Goal: Task Accomplishment & Management: Manage account settings

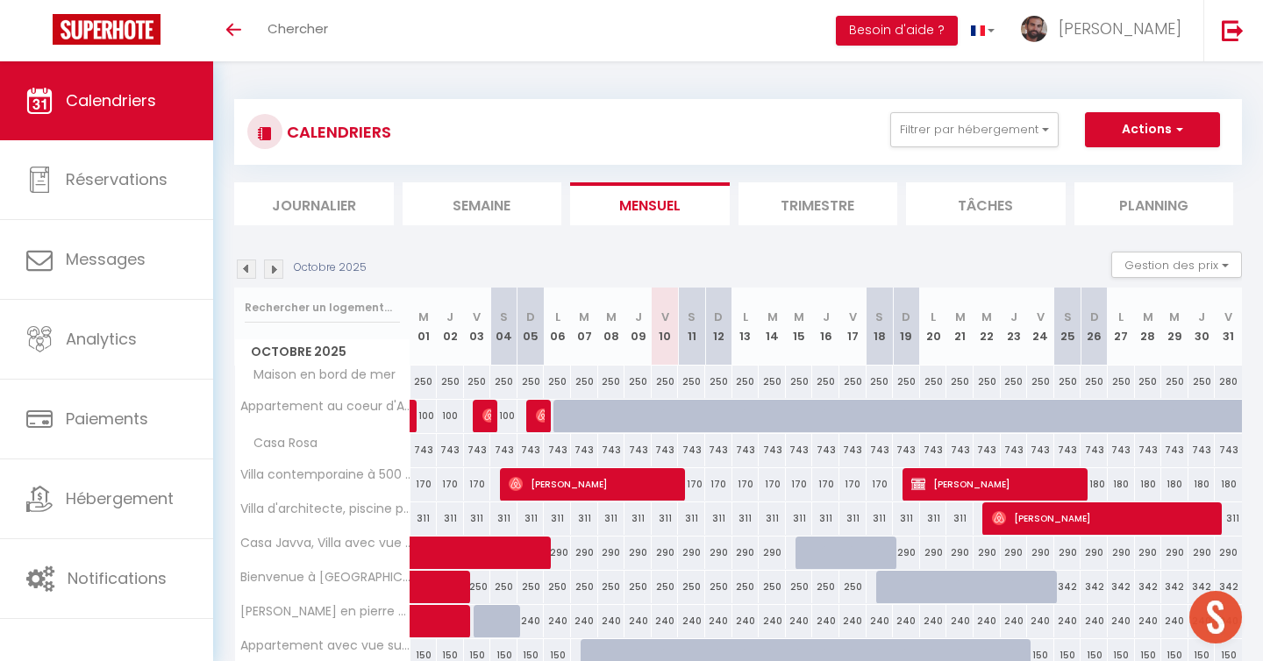
scroll to position [158, 0]
click at [250, 260] on img at bounding box center [246, 269] width 19 height 19
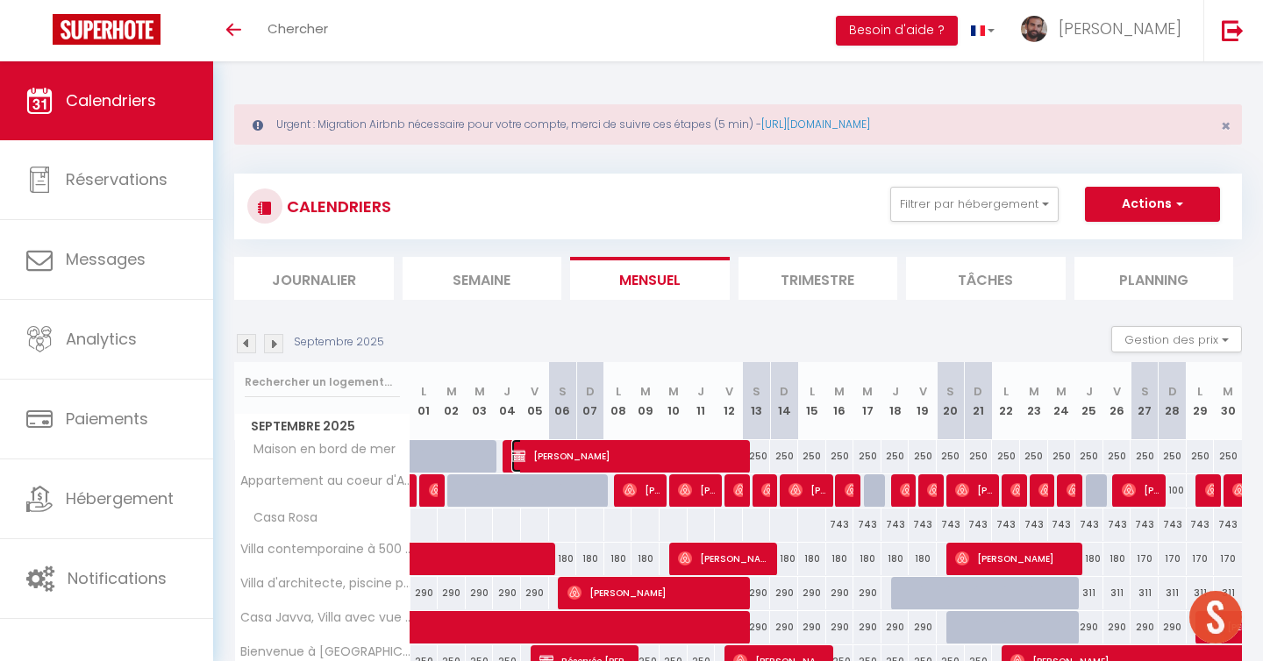
click at [581, 457] on span "[PERSON_NAME]" at bounding box center [628, 455] width 234 height 33
select select "OK"
select select "KO"
select select "0"
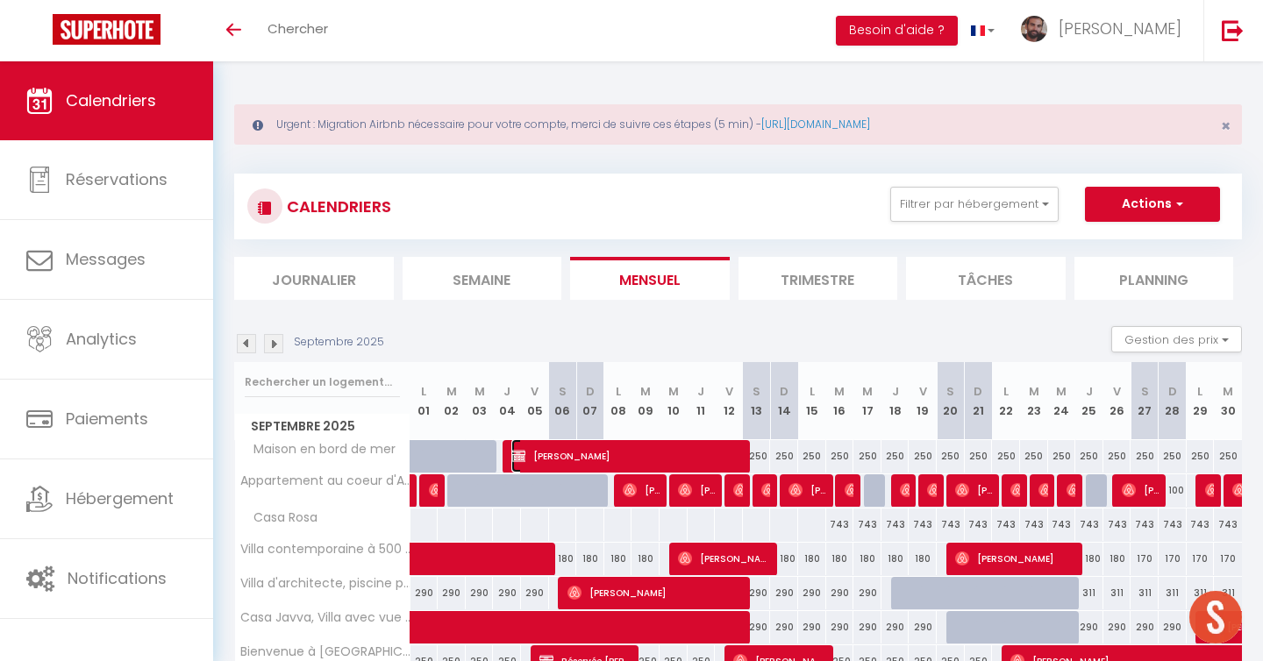
select select "1"
select select
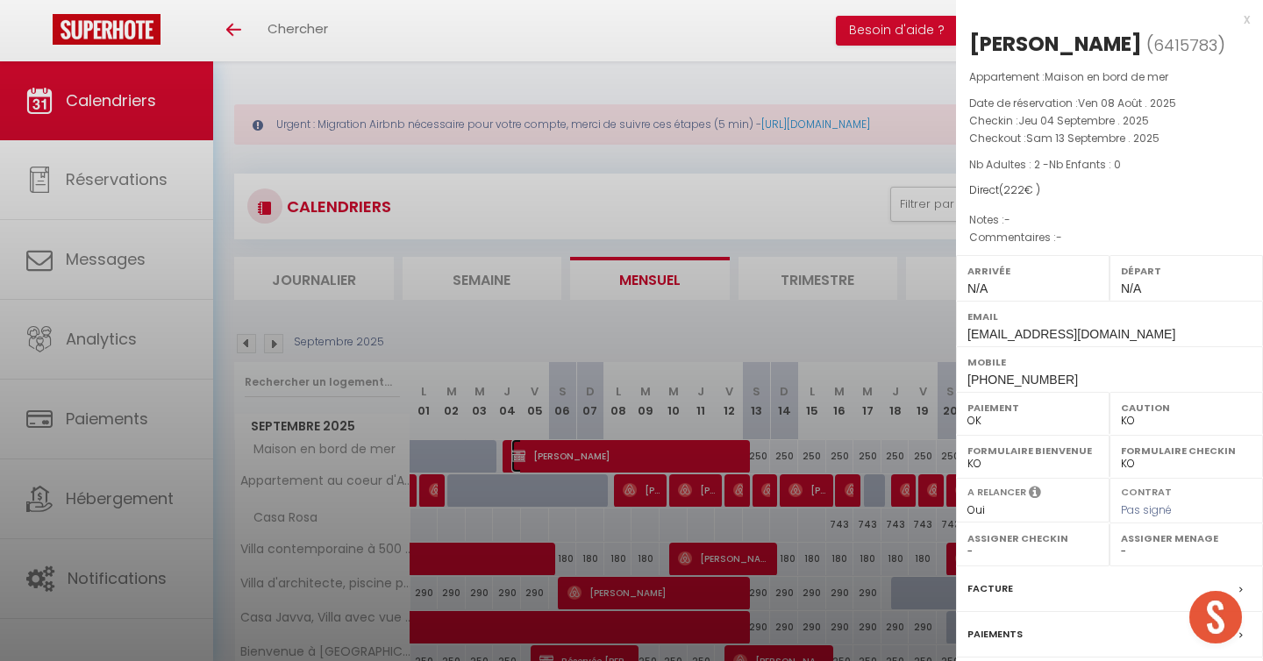
select select "24334"
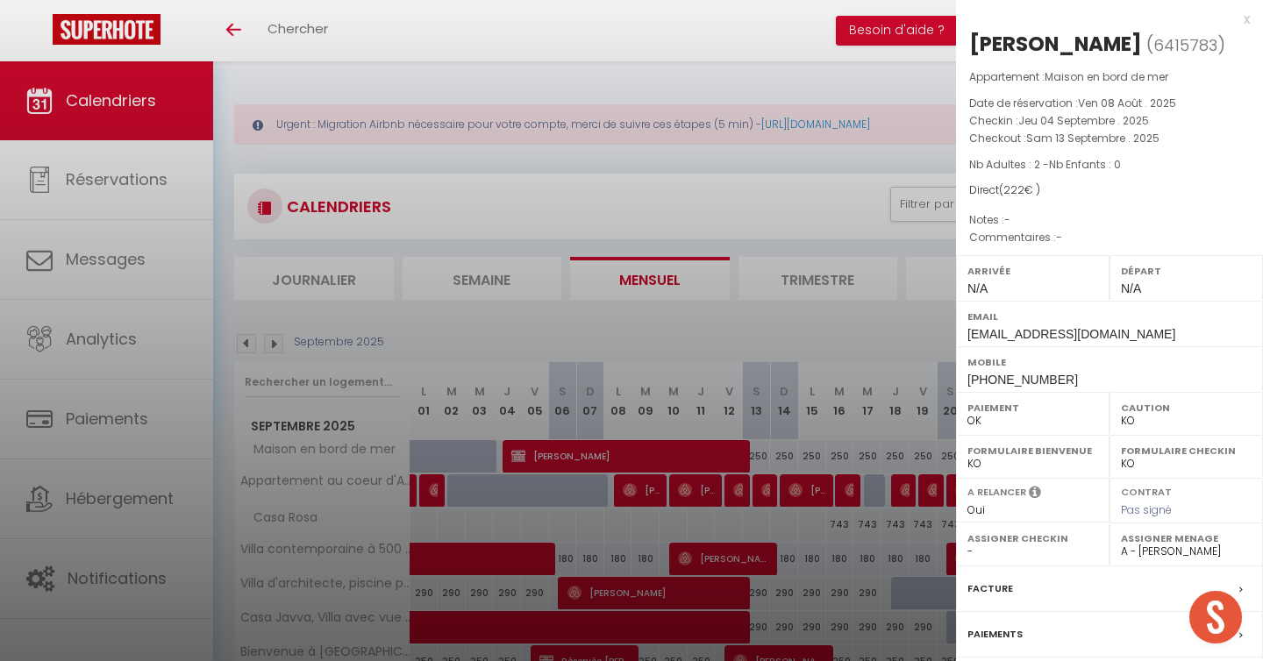
click at [528, 320] on div at bounding box center [631, 330] width 1263 height 661
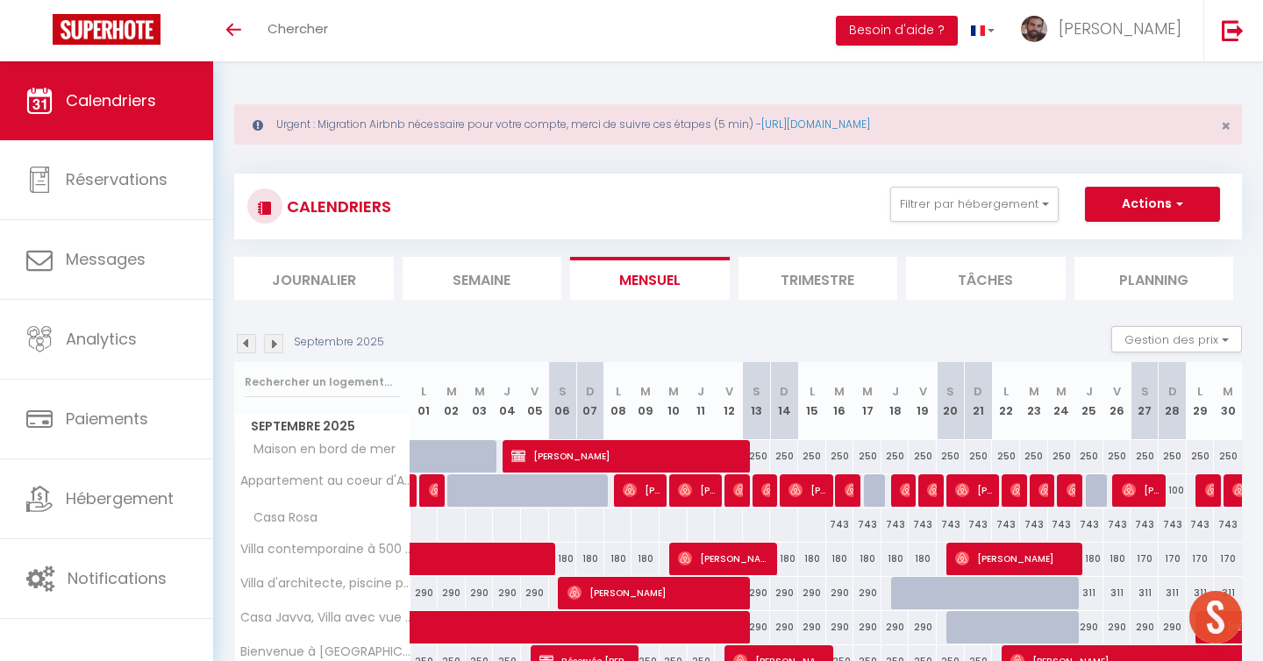
click at [244, 351] on img at bounding box center [246, 343] width 19 height 19
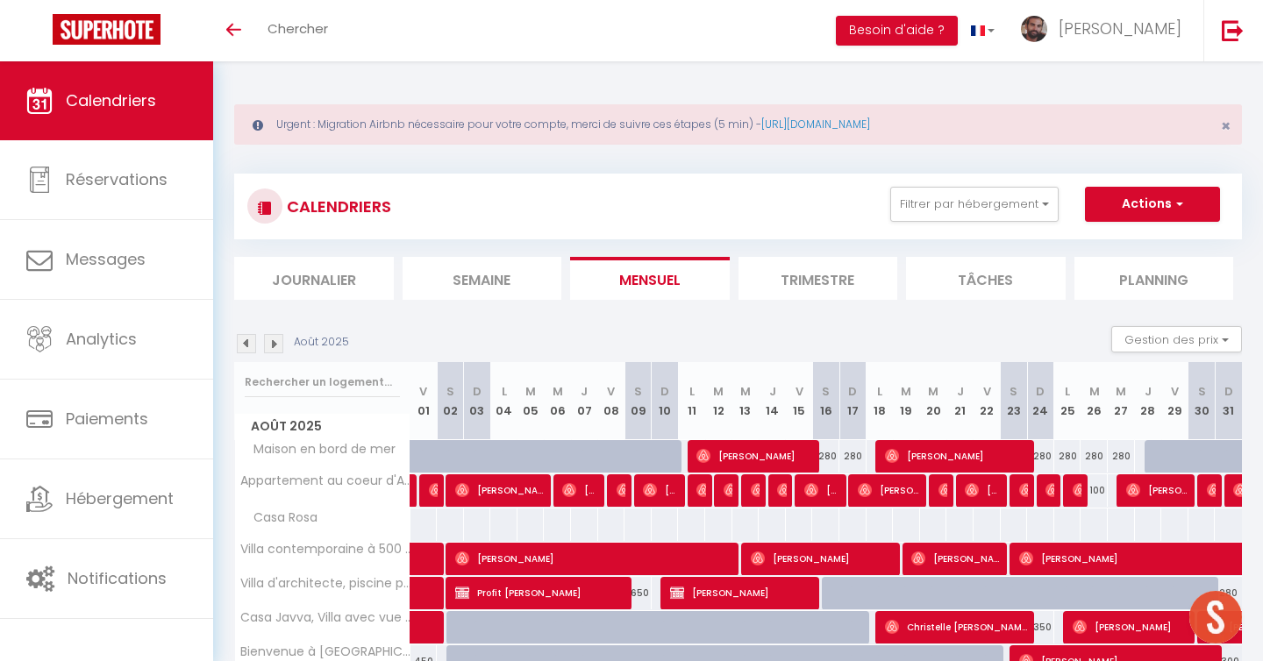
click at [270, 340] on img at bounding box center [273, 343] width 19 height 19
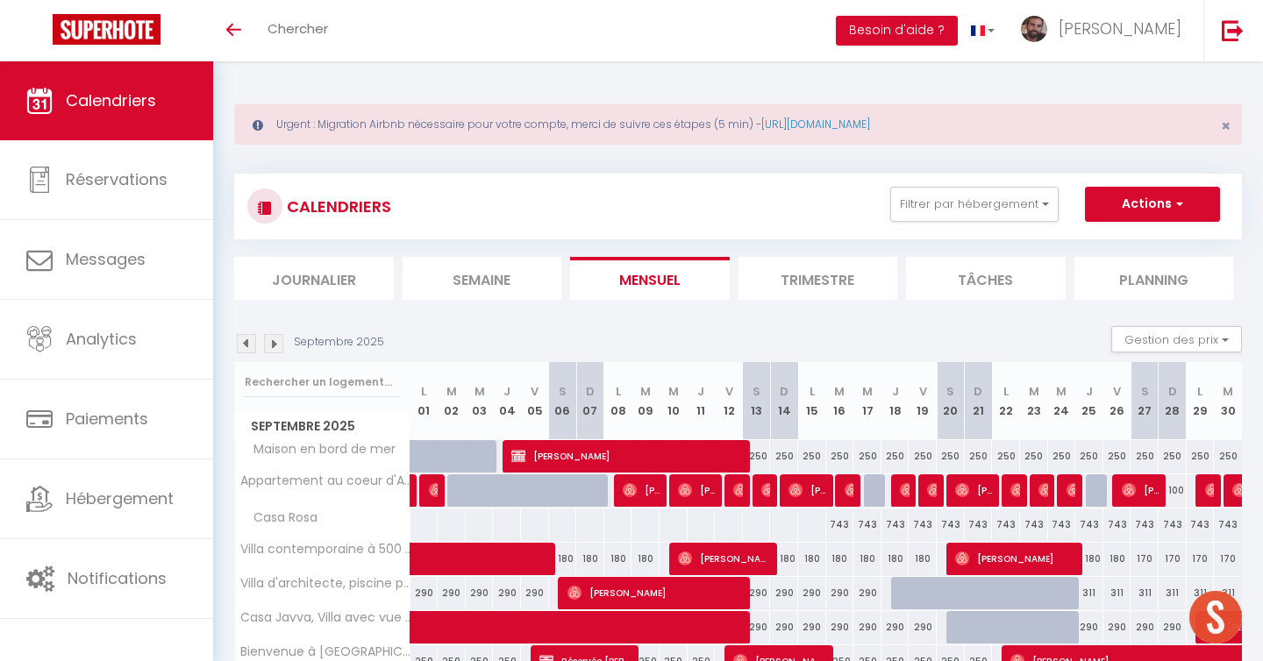
click at [239, 345] on img at bounding box center [246, 343] width 19 height 19
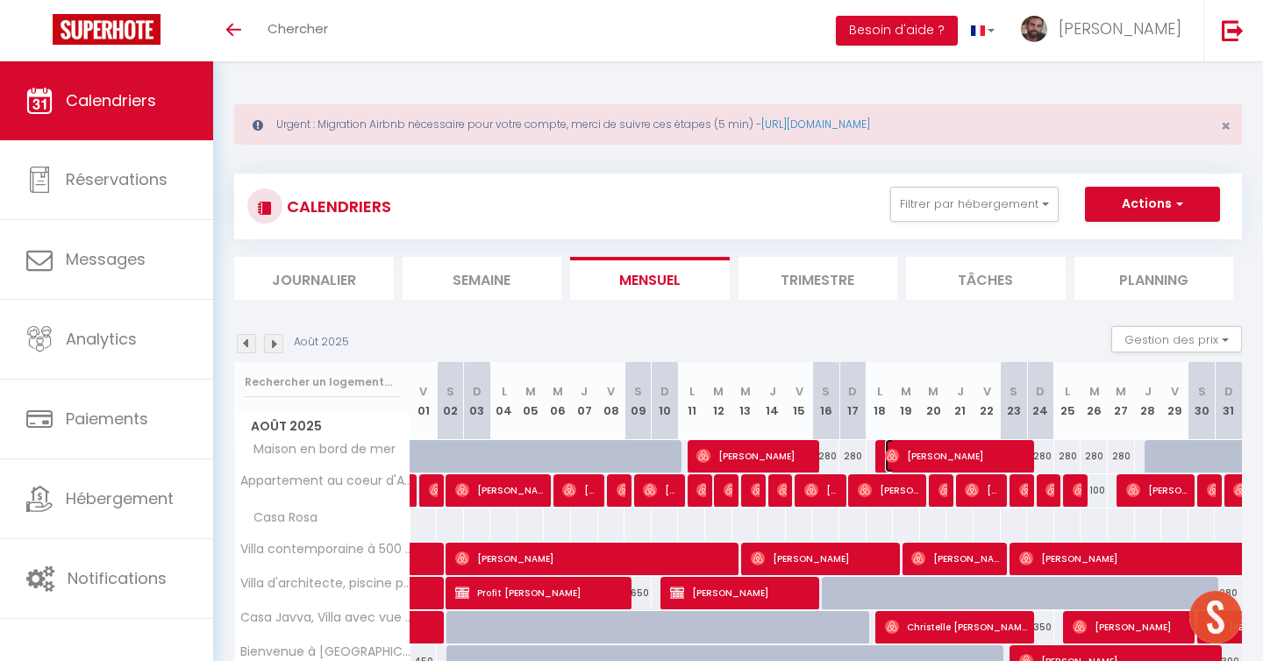
click at [934, 453] on span "[PERSON_NAME]" at bounding box center [957, 455] width 145 height 33
select select "OK"
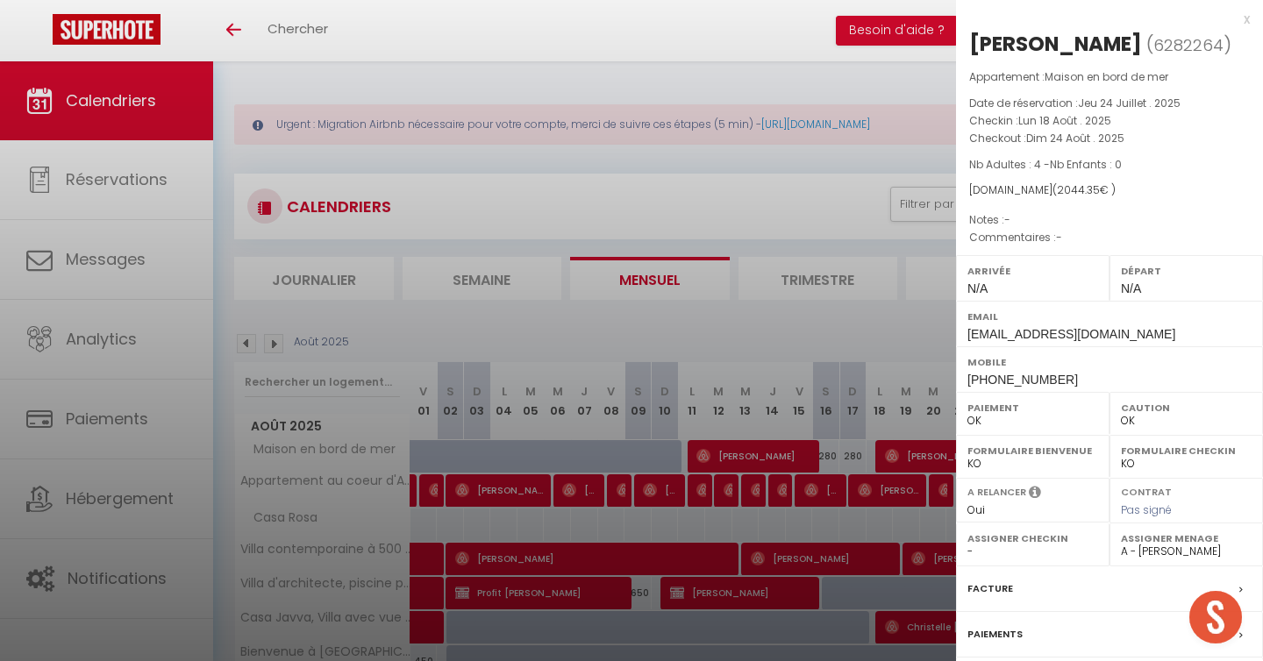
click at [808, 324] on div at bounding box center [631, 330] width 1263 height 661
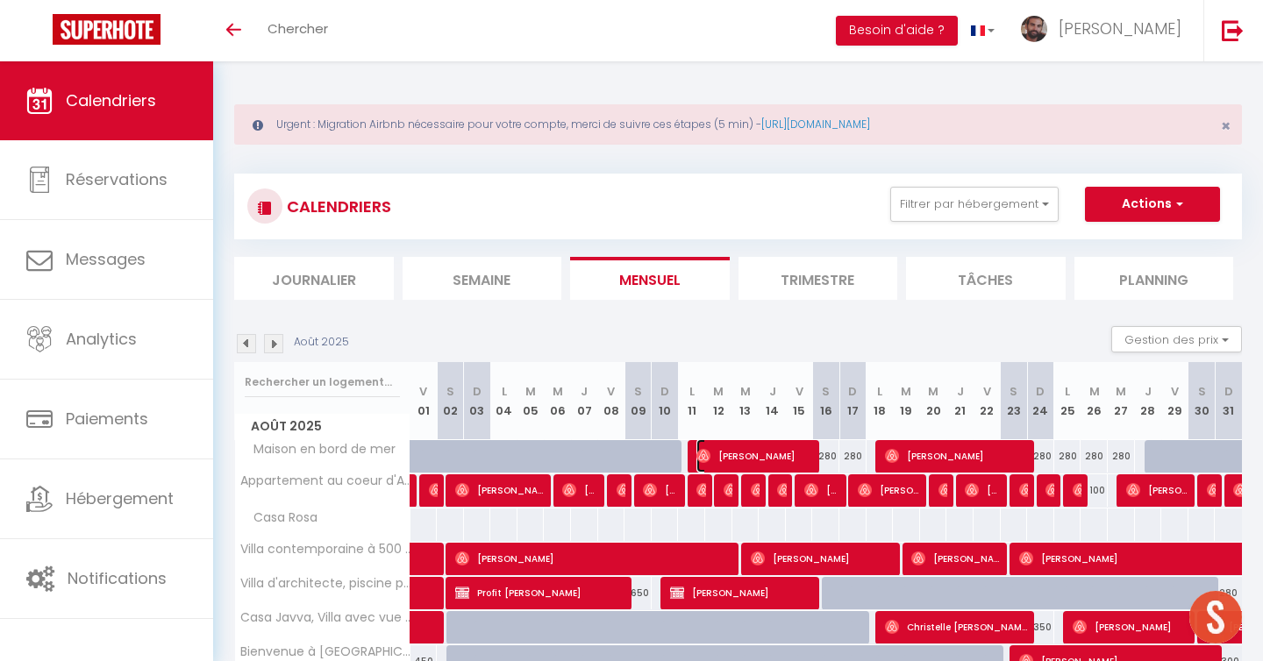
click at [745, 459] on span "[PERSON_NAME]" at bounding box center [754, 455] width 117 height 33
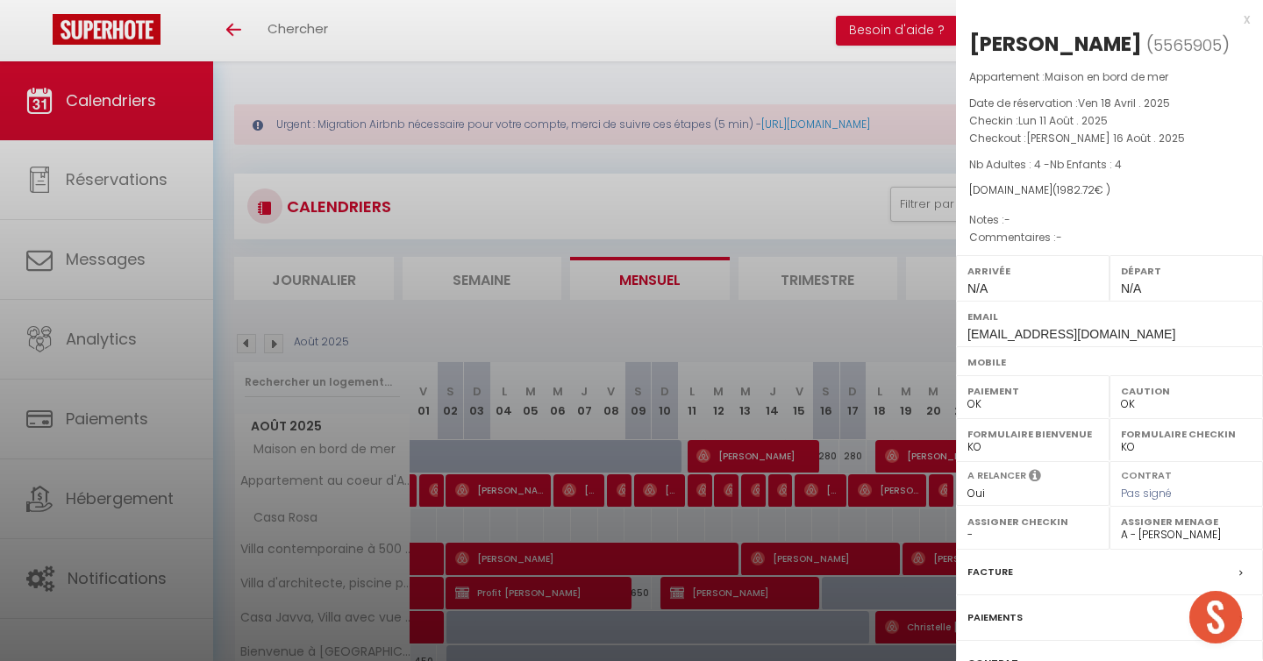
click at [507, 328] on div at bounding box center [631, 330] width 1263 height 661
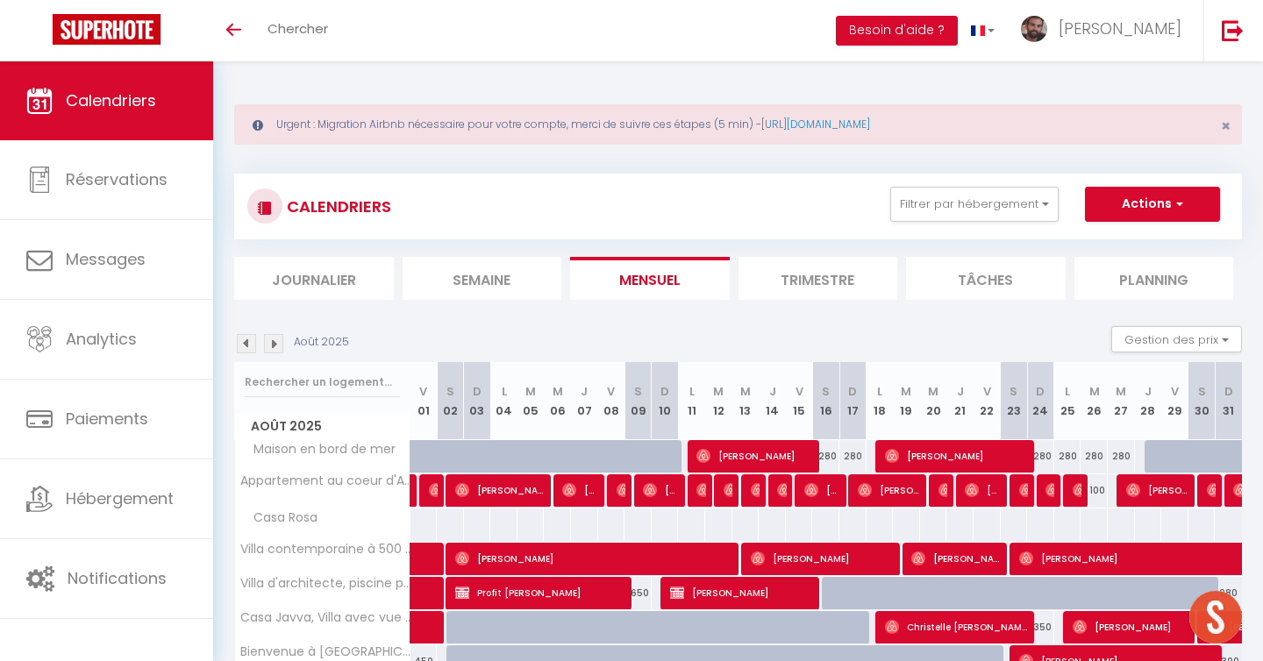
click at [248, 353] on div "Août 2025 Gestion des prix Nb Nuits minimum Règles Disponibilité" at bounding box center [737, 344] width 1007 height 36
click at [440, 455] on div at bounding box center [450, 456] width 27 height 33
type input "330"
type input "[PERSON_NAME] 02 Août 2025"
type input "Dim 03 Août 2025"
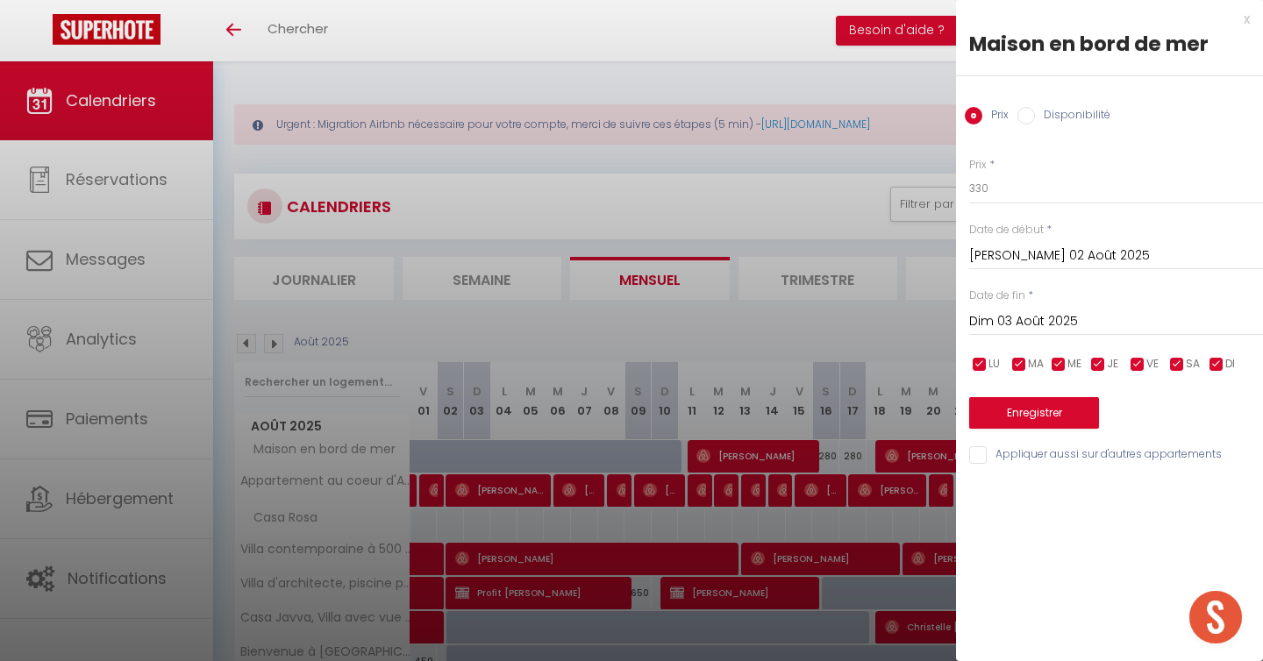
click at [403, 316] on div at bounding box center [631, 330] width 1263 height 661
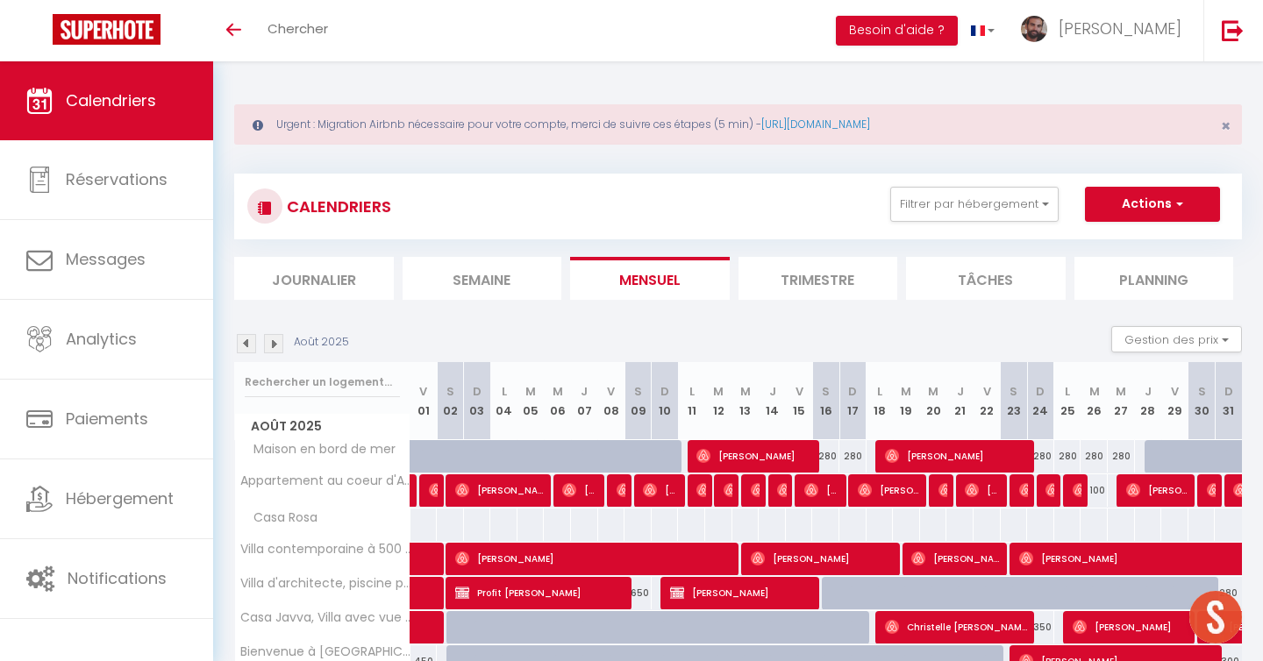
click at [514, 448] on div at bounding box center [503, 456] width 27 height 33
type input "330"
type input "Lun 04 Août 2025"
type input "[DATE] Août 2025"
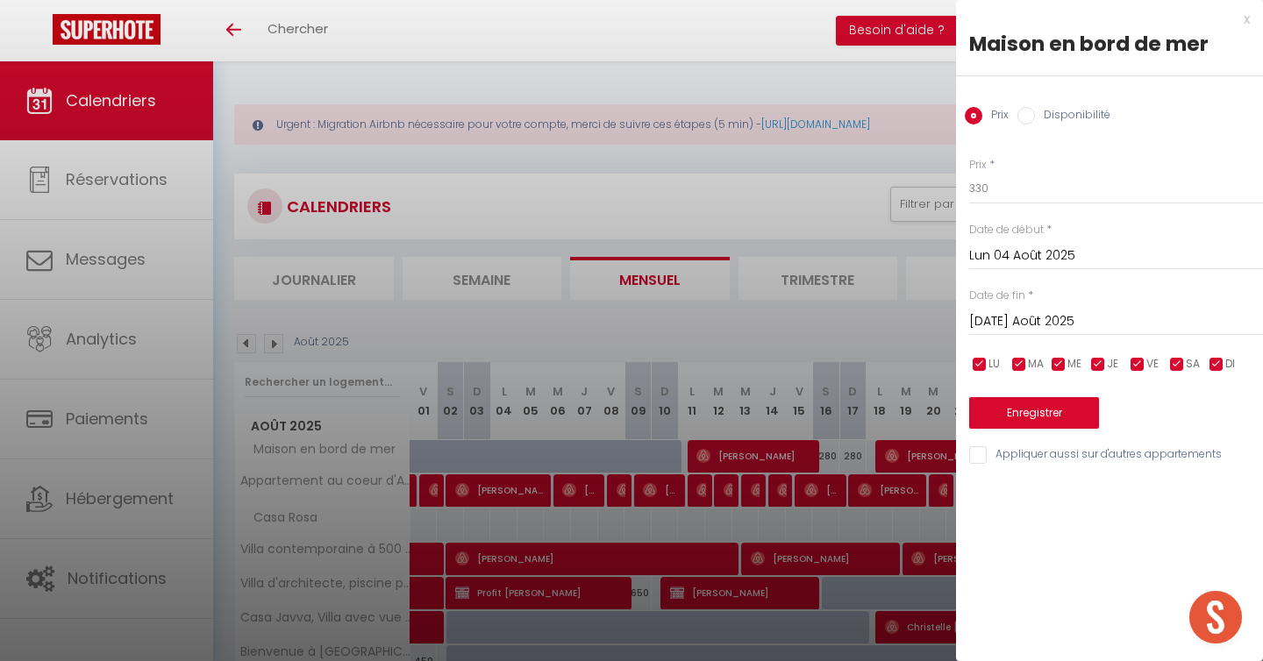
click at [476, 306] on div at bounding box center [631, 330] width 1263 height 661
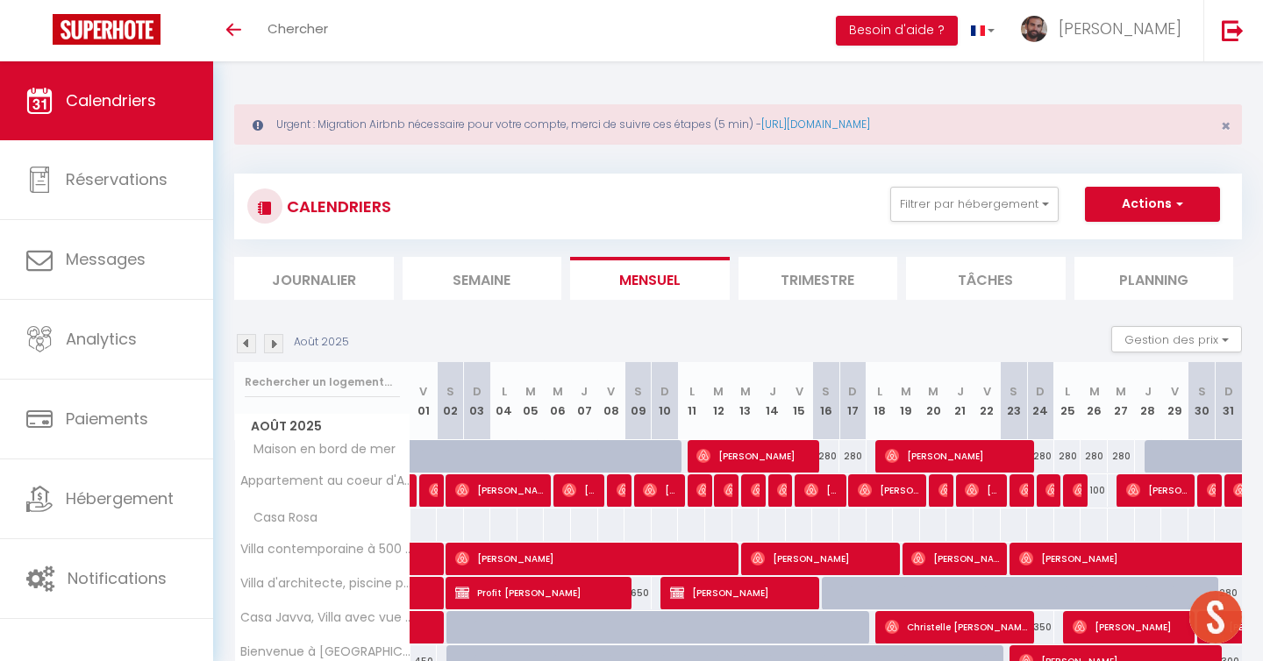
click at [242, 345] on img at bounding box center [246, 343] width 19 height 19
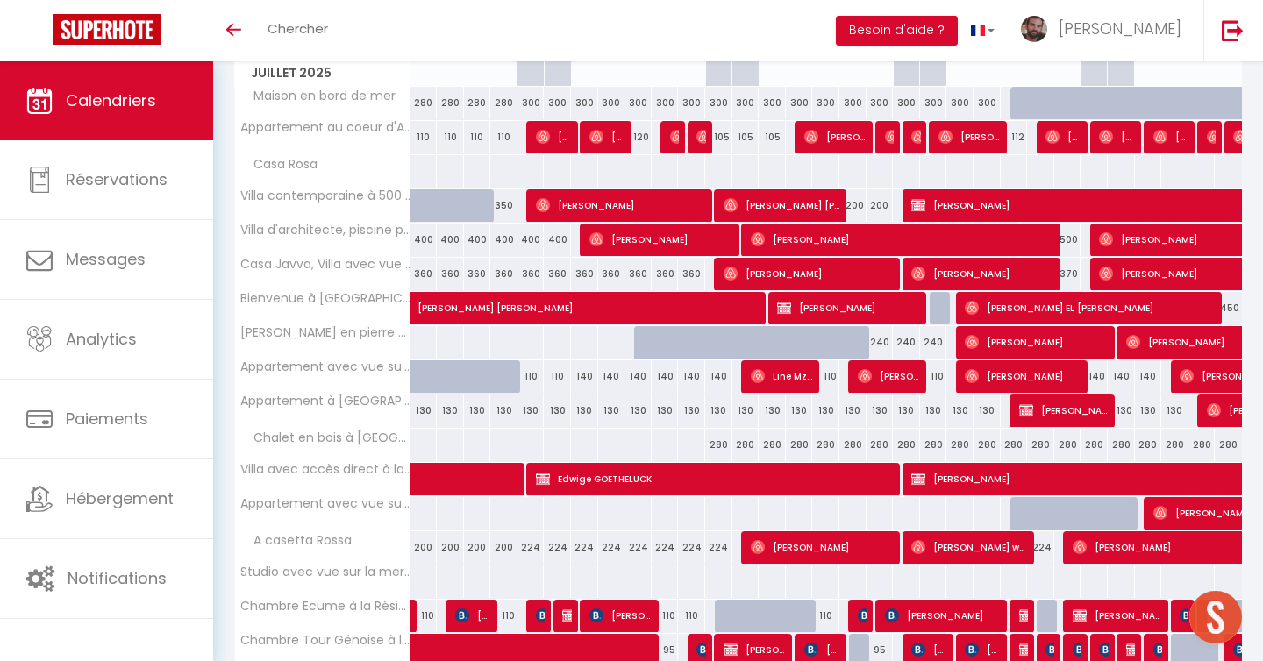
scroll to position [368, 0]
